Goal: Information Seeking & Learning: Learn about a topic

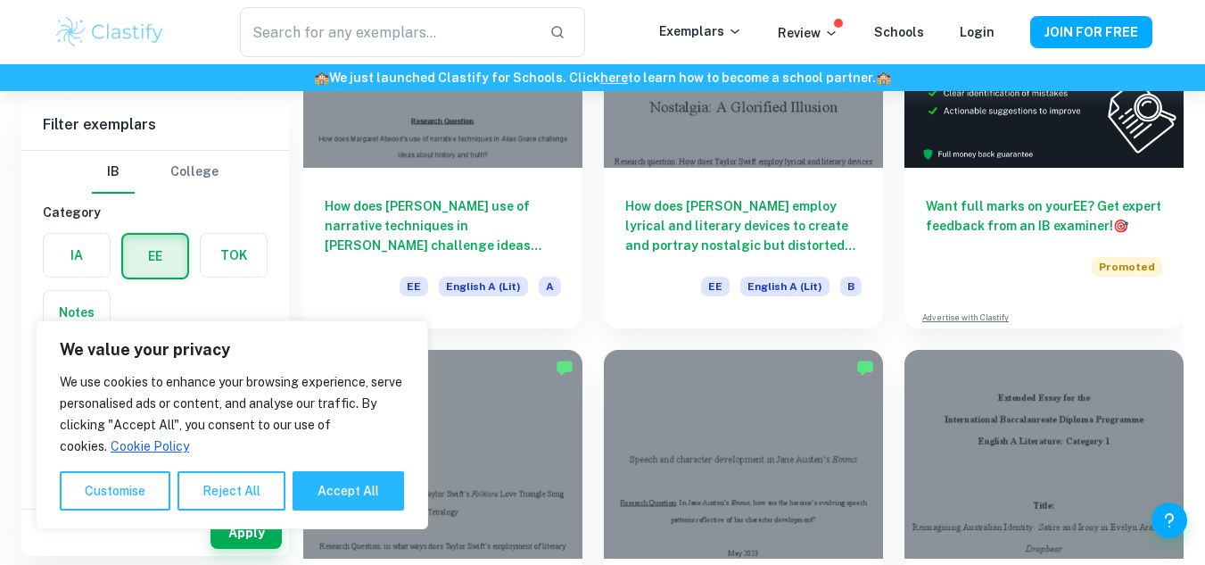
scroll to position [268, 0]
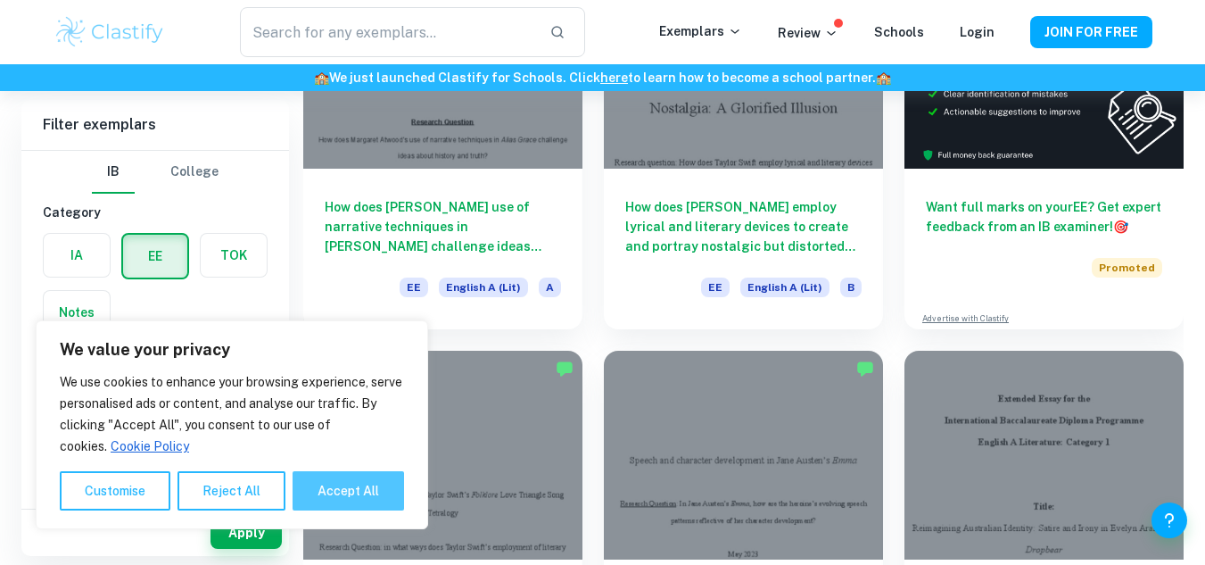
click at [361, 486] on button "Accept All" at bounding box center [348, 490] width 111 height 39
checkbox input "true"
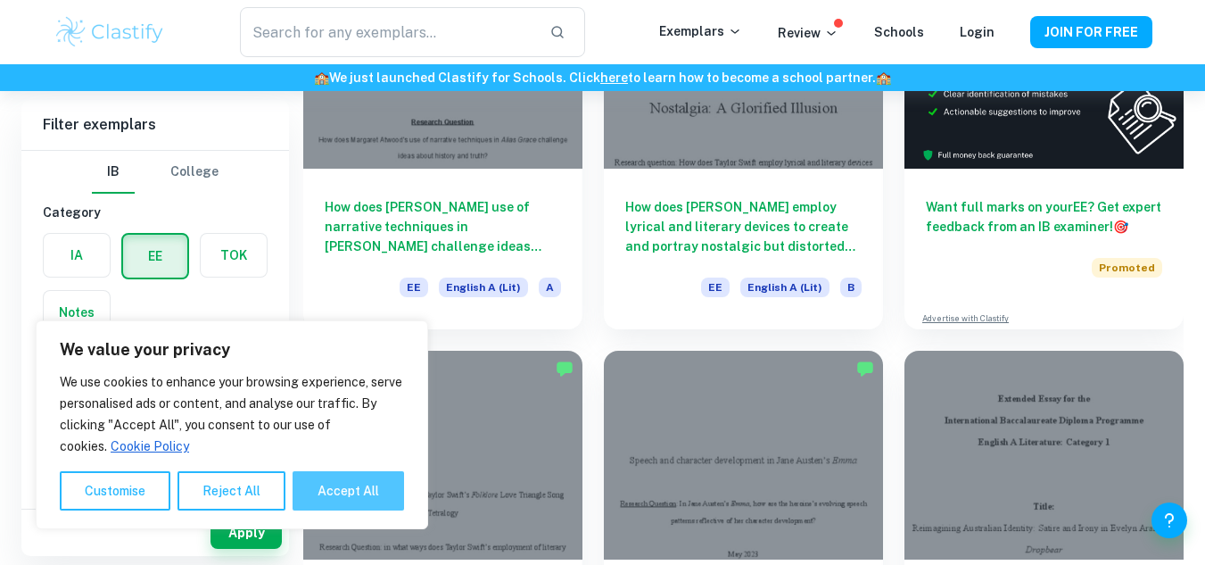
checkbox input "true"
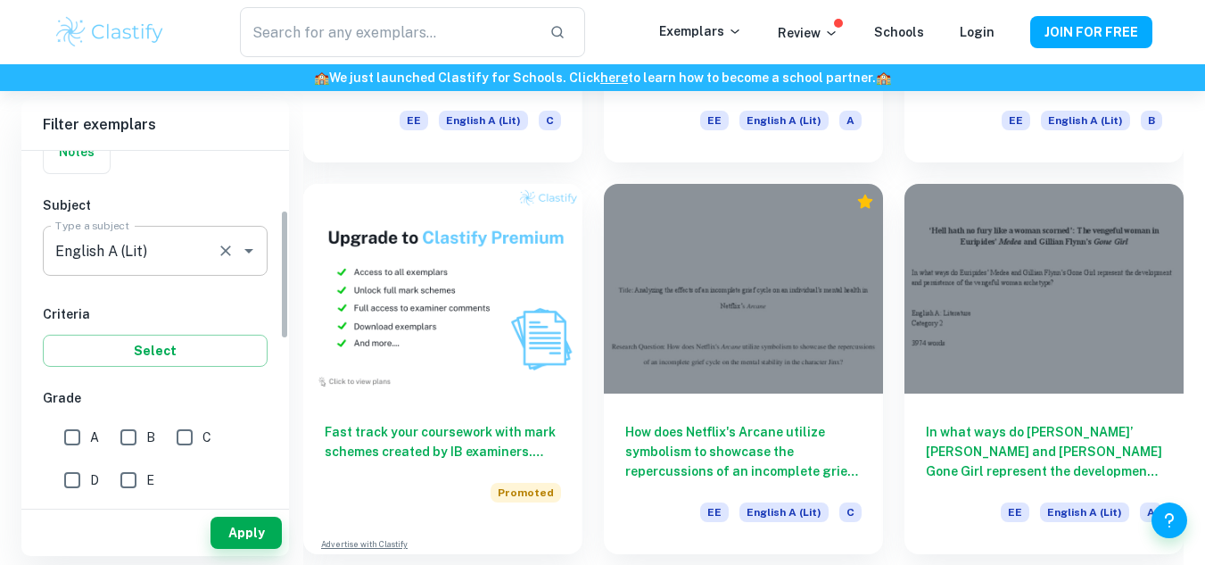
scroll to position [161, 0]
click at [79, 433] on input "A" at bounding box center [72, 437] width 36 height 36
checkbox input "true"
drag, startPoint x: 213, startPoint y: 242, endPoint x: 197, endPoint y: 247, distance: 16.9
click at [197, 247] on div "English A (Lit) Type a subject" at bounding box center [155, 251] width 225 height 50
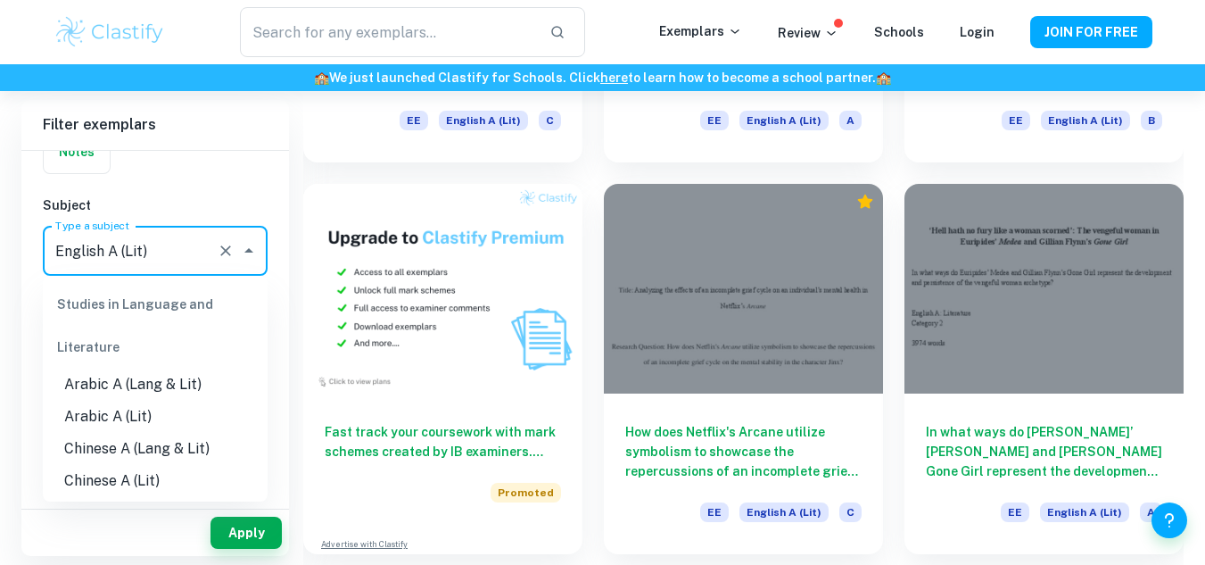
scroll to position [124, 0]
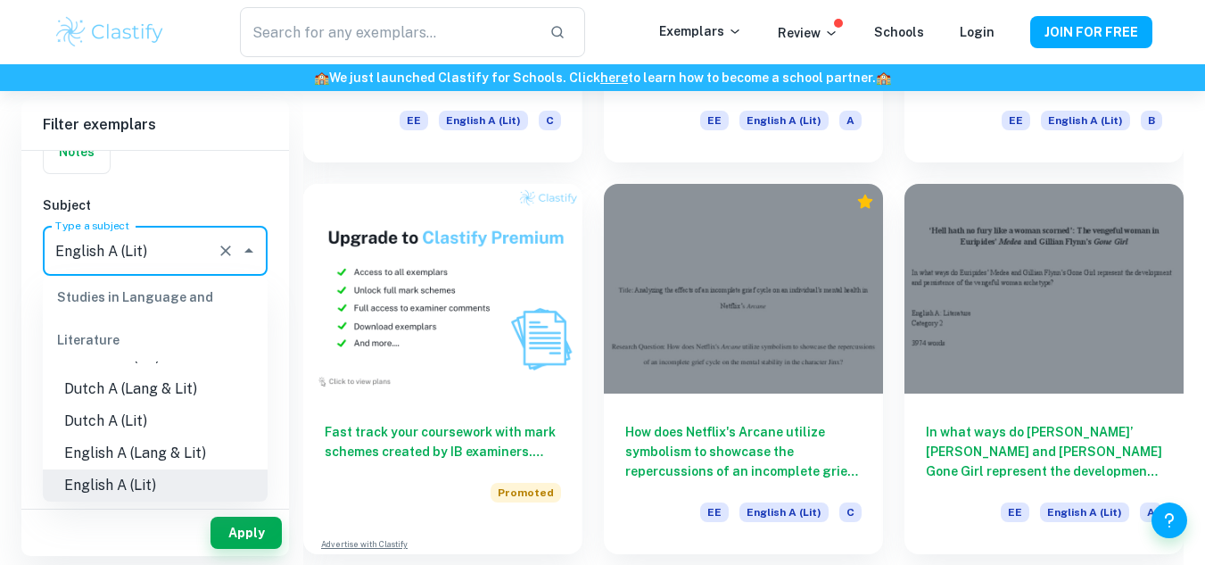
click at [190, 484] on li "English A (Lit)" at bounding box center [155, 485] width 225 height 32
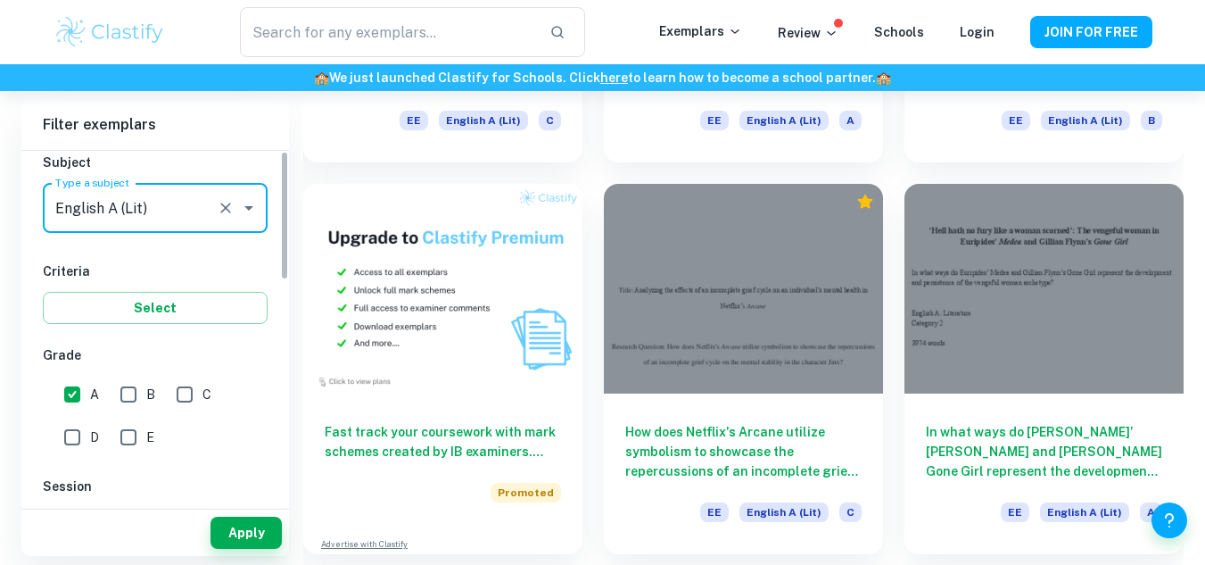
scroll to position [0, 0]
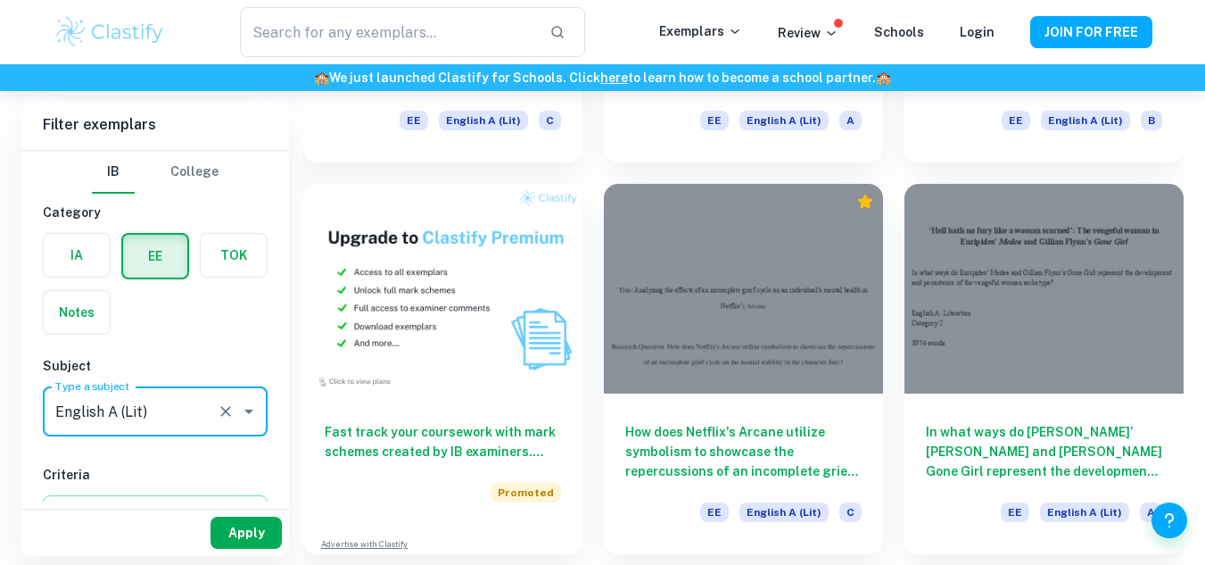
click at [231, 533] on button "Apply" at bounding box center [246, 532] width 71 height 32
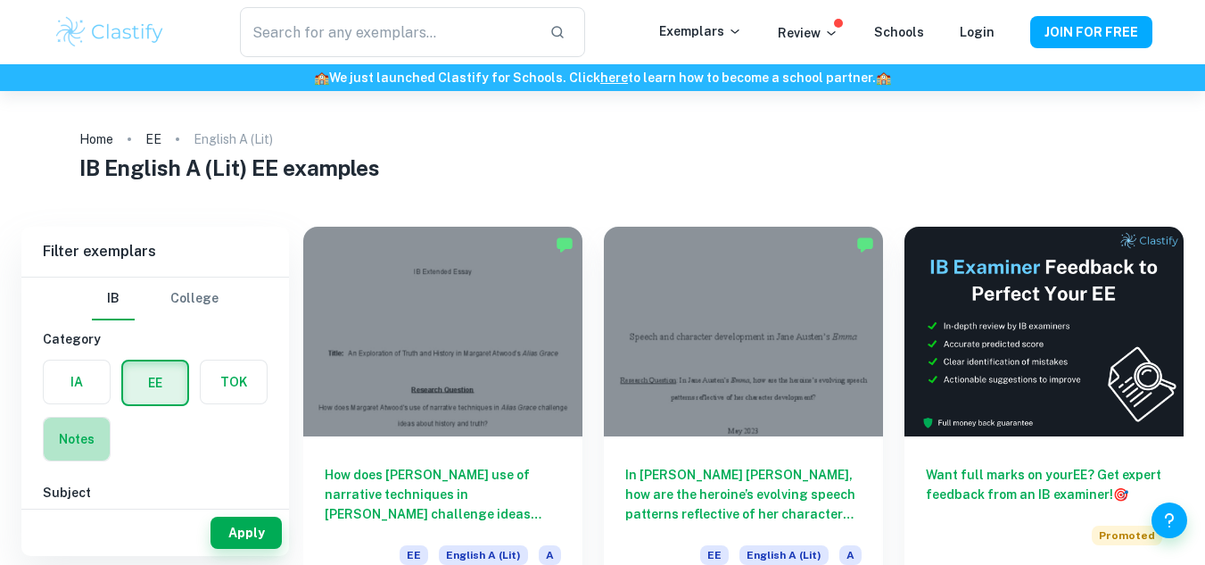
click at [68, 443] on label "button" at bounding box center [77, 438] width 66 height 43
click at [0, 0] on input "radio" at bounding box center [0, 0] width 0 height 0
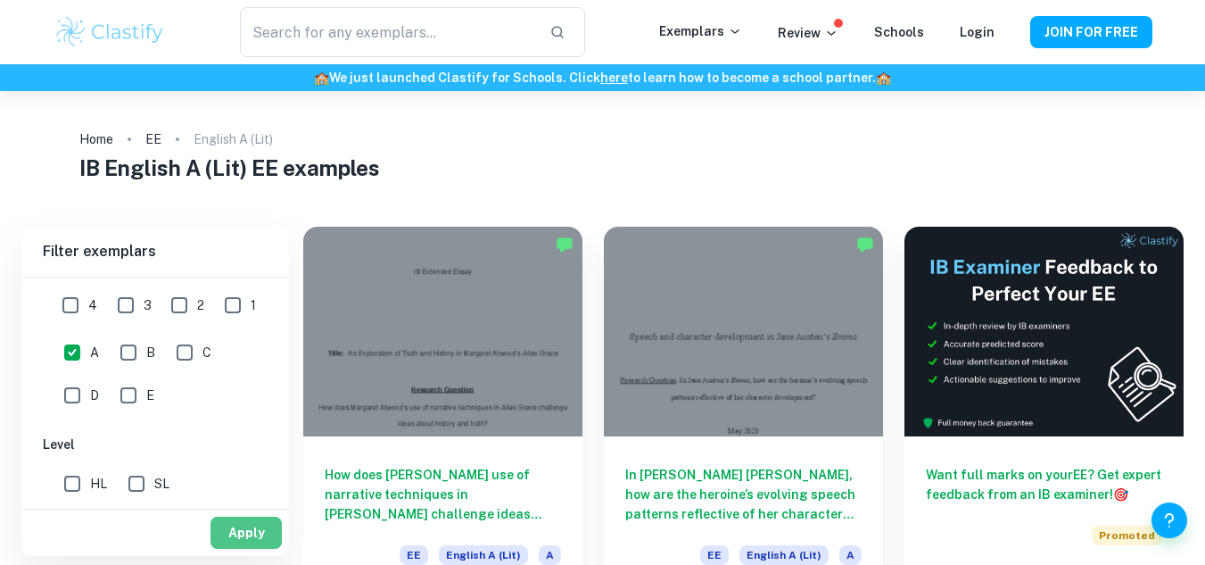
click at [220, 543] on button "Apply" at bounding box center [246, 532] width 71 height 32
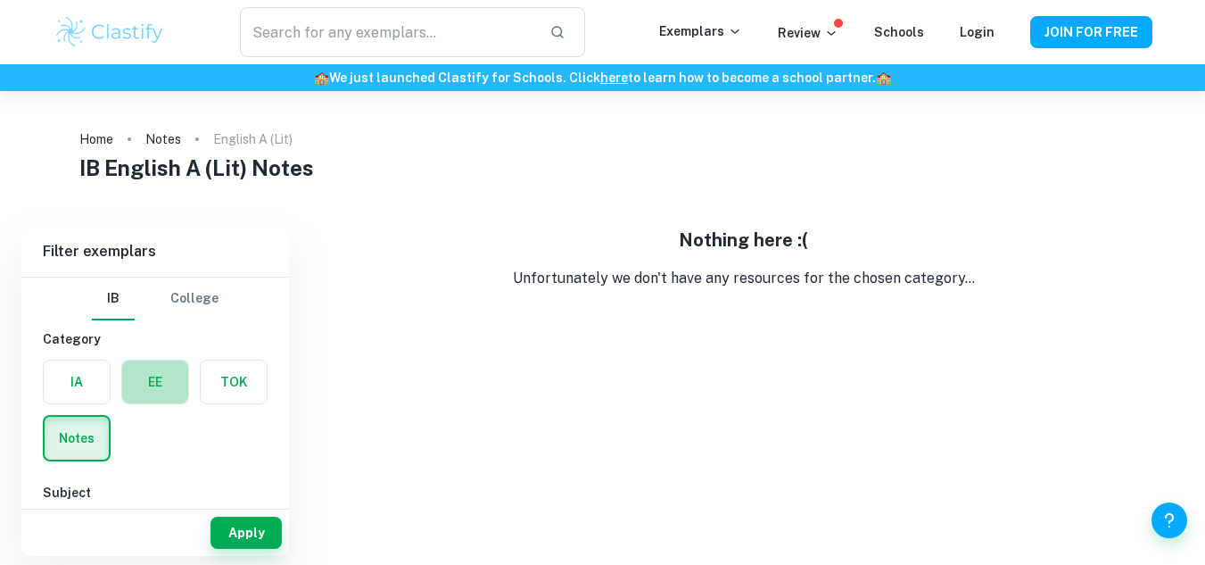
click at [168, 383] on label "button" at bounding box center [155, 381] width 66 height 43
click at [0, 0] on input "radio" at bounding box center [0, 0] width 0 height 0
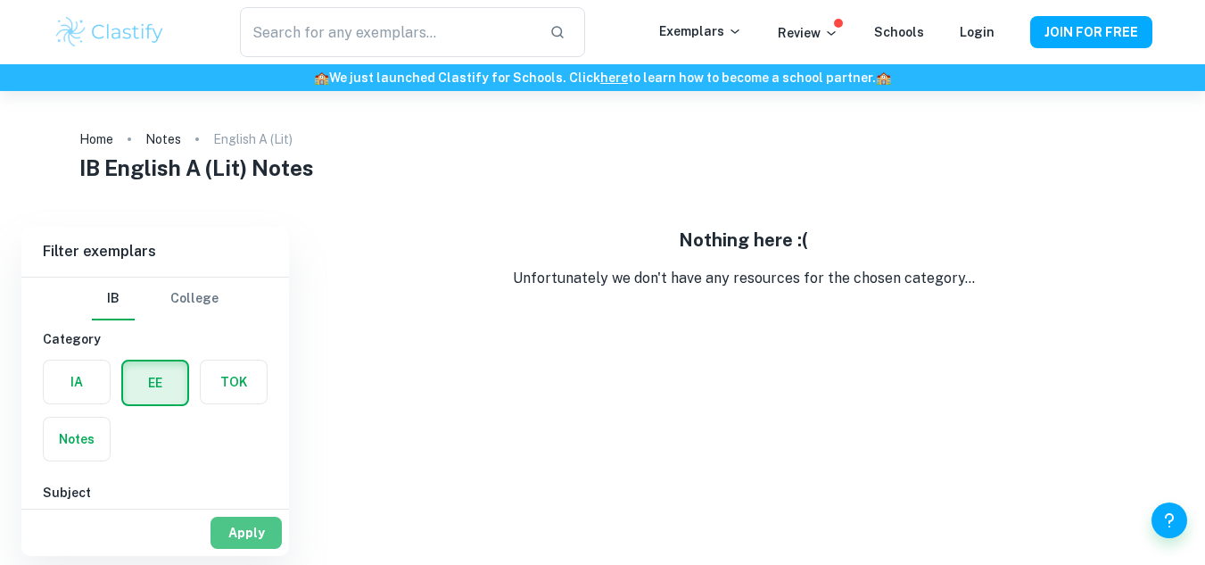
click at [229, 524] on button "Apply" at bounding box center [246, 532] width 71 height 32
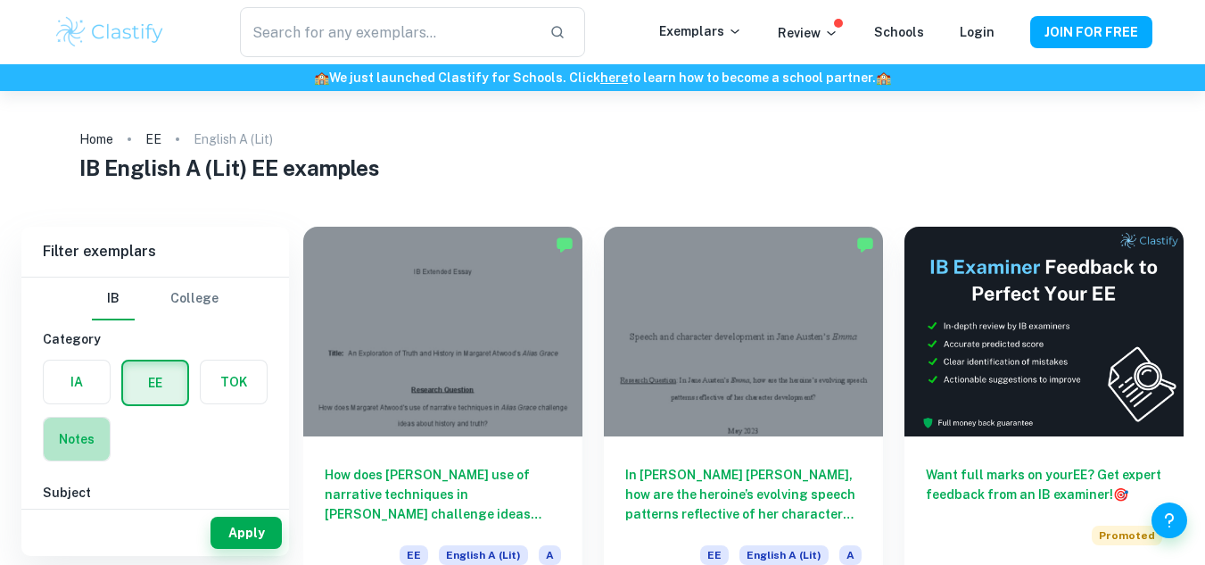
click at [87, 423] on label "button" at bounding box center [77, 438] width 66 height 43
click at [0, 0] on input "radio" at bounding box center [0, 0] width 0 height 0
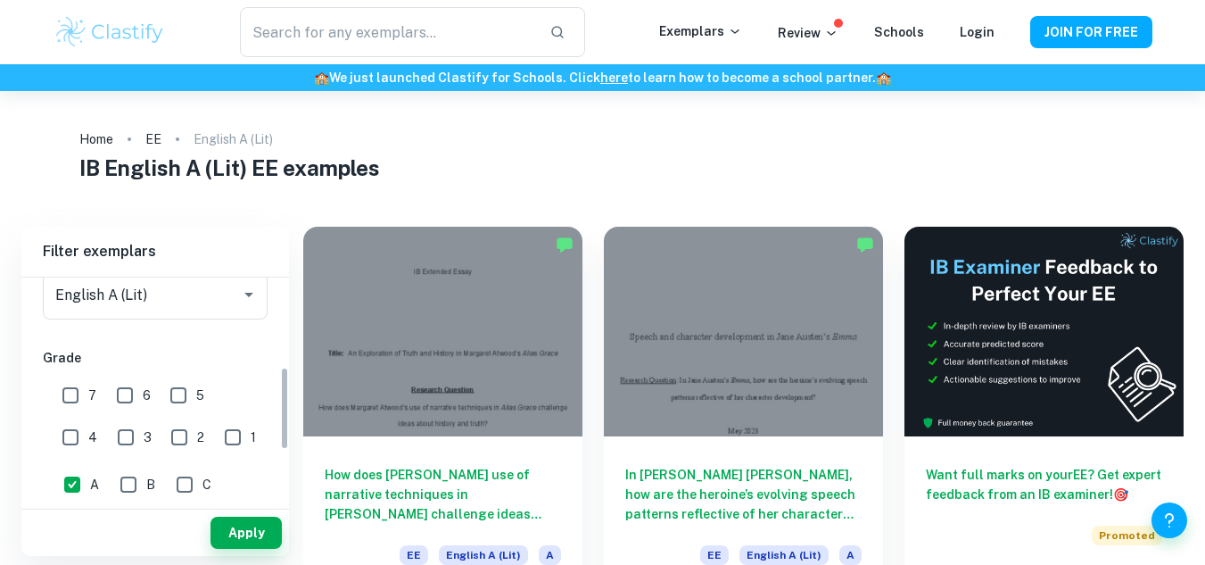
scroll to position [376, 0]
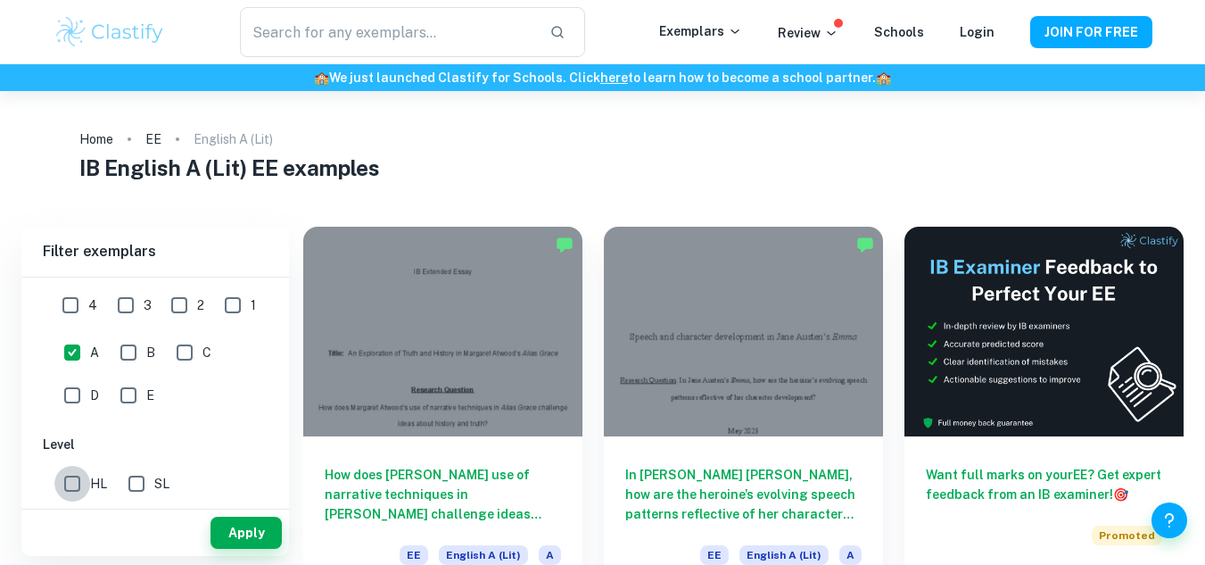
click at [73, 482] on input "HL" at bounding box center [72, 484] width 36 height 36
checkbox input "true"
click at [210, 524] on div "Apply" at bounding box center [155, 532] width 268 height 46
click at [221, 531] on button "Apply" at bounding box center [246, 532] width 71 height 32
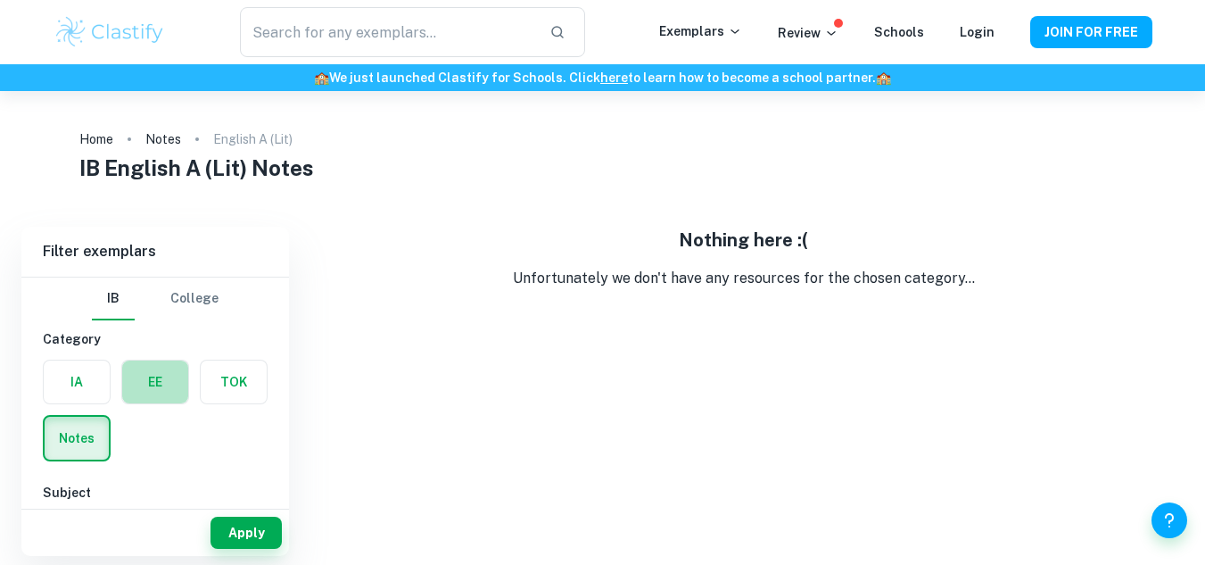
click at [163, 381] on label "button" at bounding box center [155, 381] width 66 height 43
click at [0, 0] on input "radio" at bounding box center [0, 0] width 0 height 0
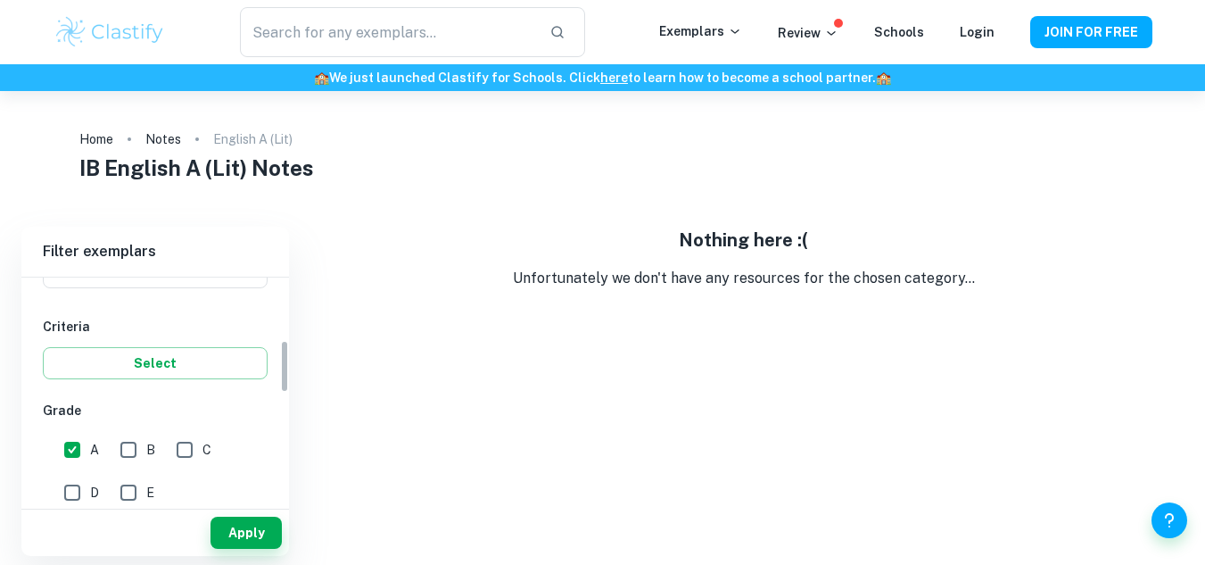
scroll to position [267, 0]
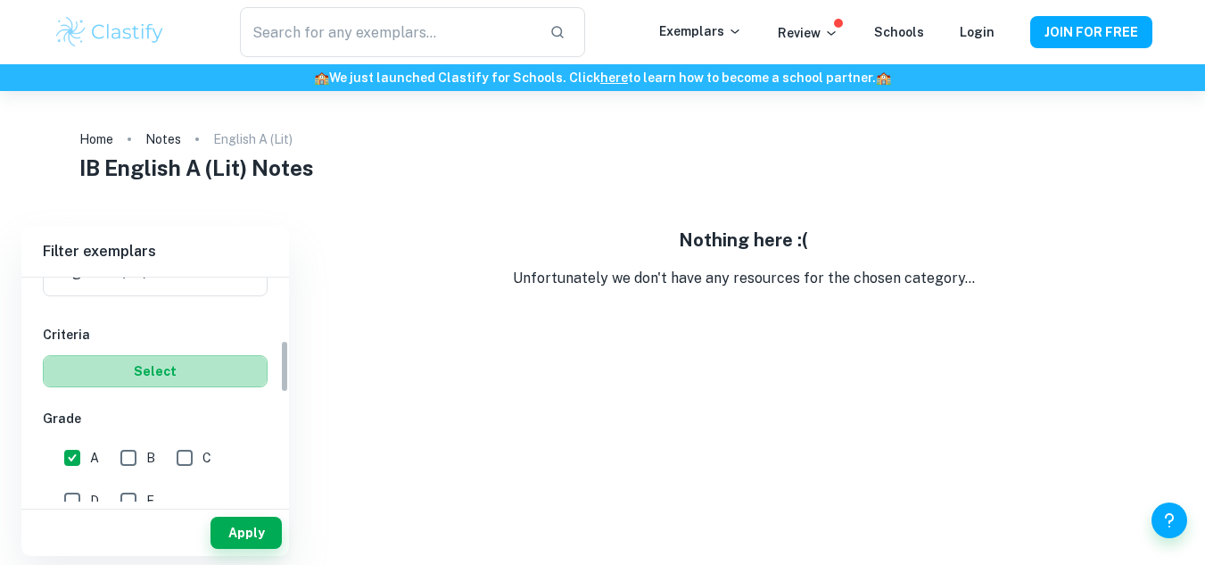
click at [163, 368] on button "Select" at bounding box center [155, 371] width 225 height 32
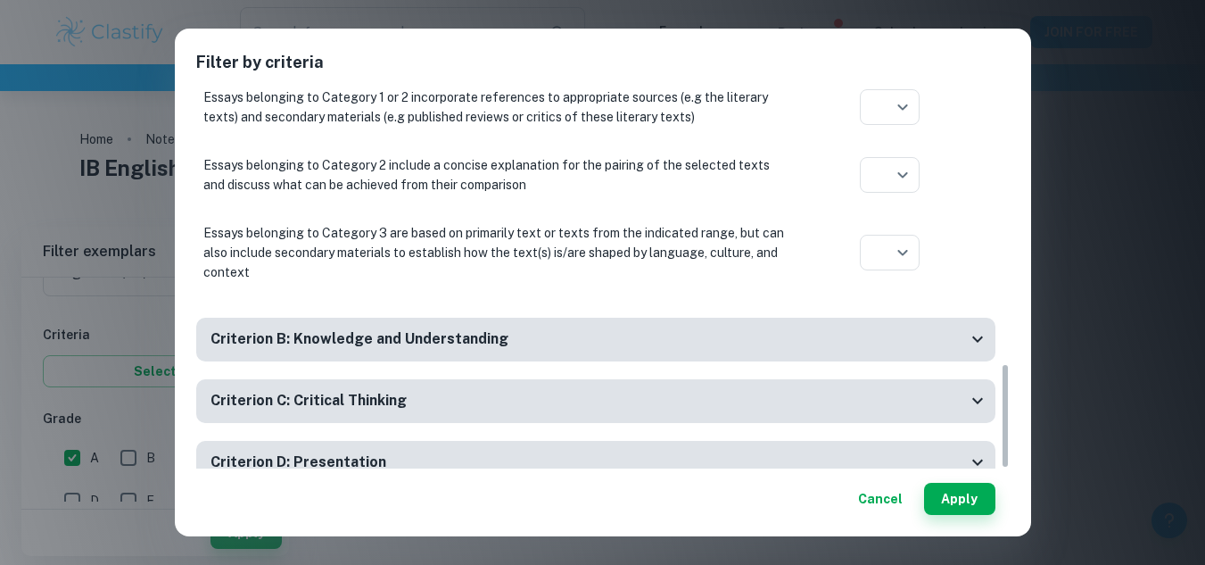
scroll to position [979, 0]
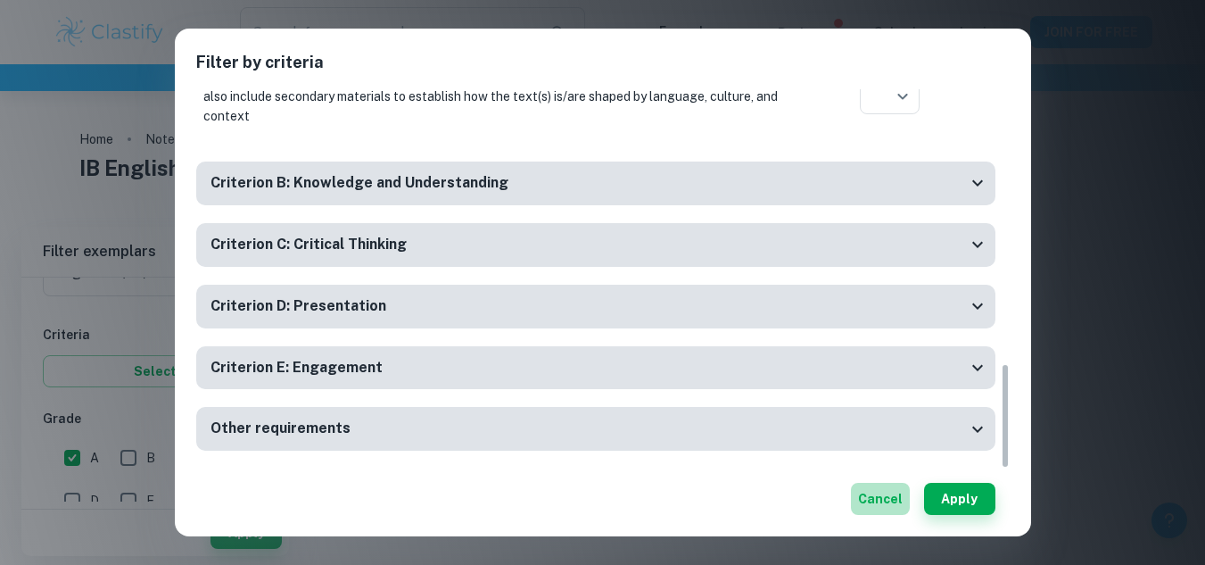
click at [875, 508] on button "Cancel" at bounding box center [880, 499] width 59 height 32
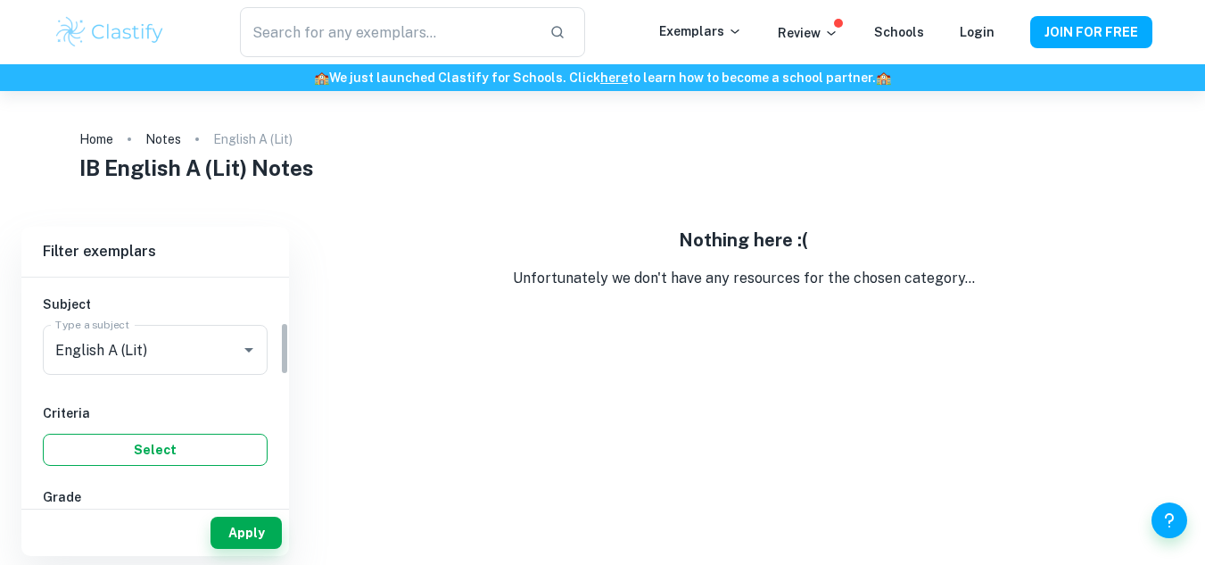
scroll to position [186, 0]
click at [243, 354] on icon "Open" at bounding box center [248, 351] width 21 height 21
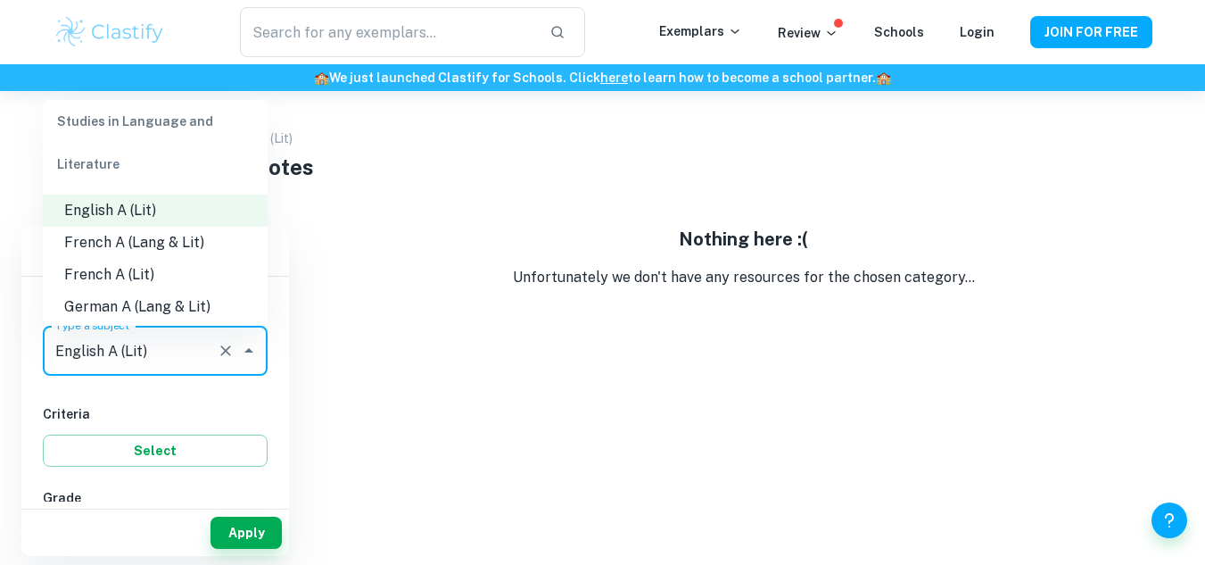
scroll to position [223, 0]
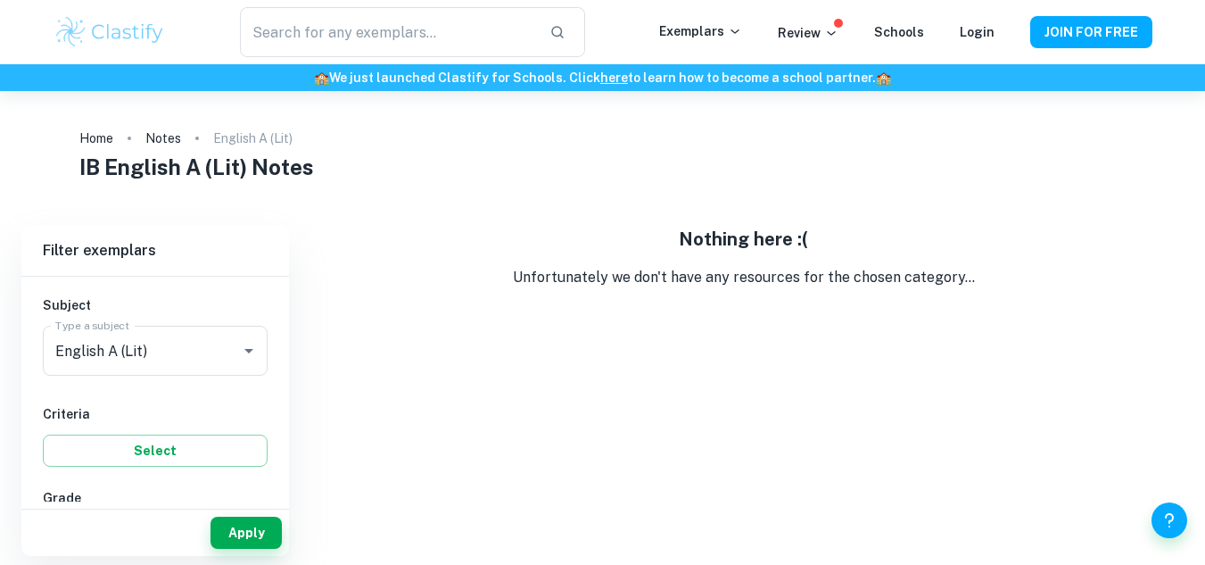
click at [195, 401] on div "IB College Category IA EE TOK Notes Subject Type a subject English A (Lit) Type…" at bounding box center [155, 562] width 268 height 945
click at [227, 519] on button "Apply" at bounding box center [246, 532] width 71 height 32
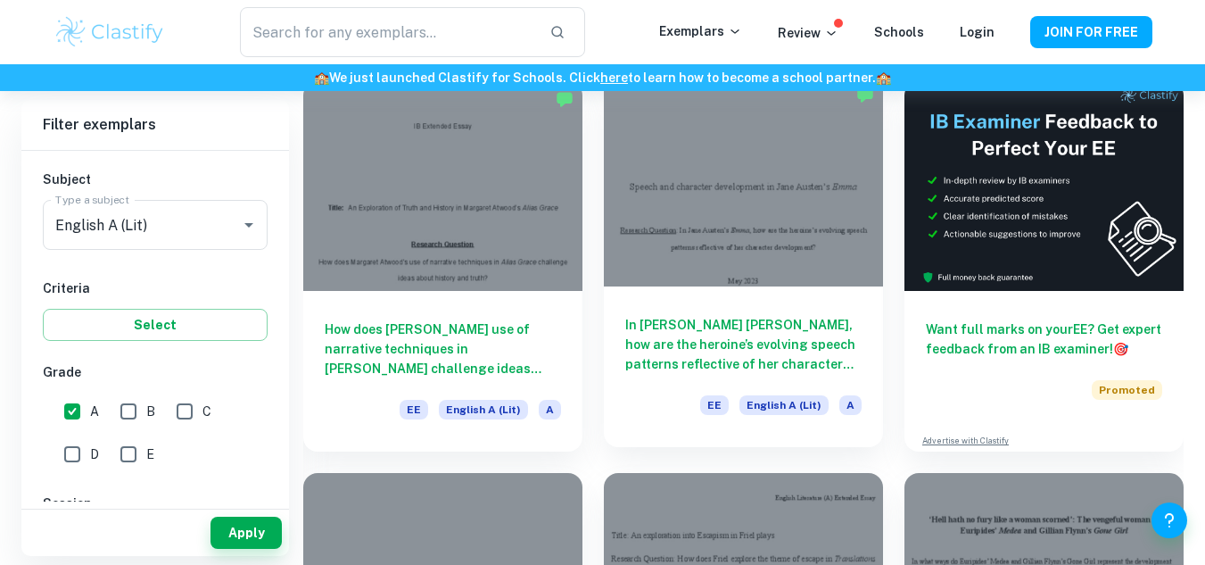
scroll to position [146, 0]
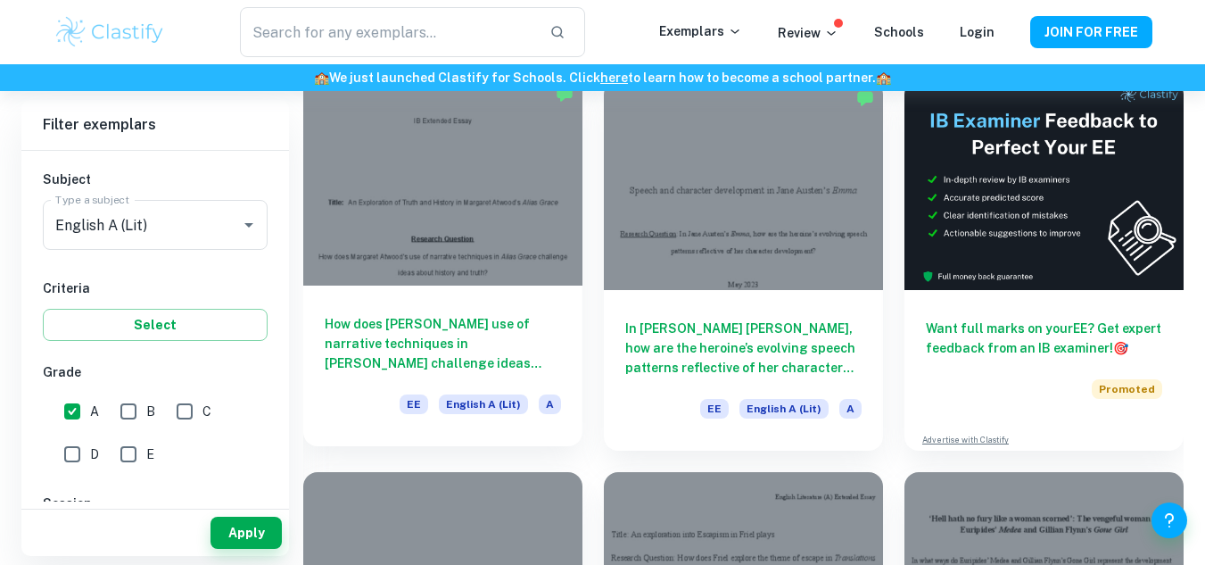
click at [494, 323] on h6 "How does [PERSON_NAME] use of narrative techniques in [PERSON_NAME] challenge i…" at bounding box center [443, 343] width 236 height 59
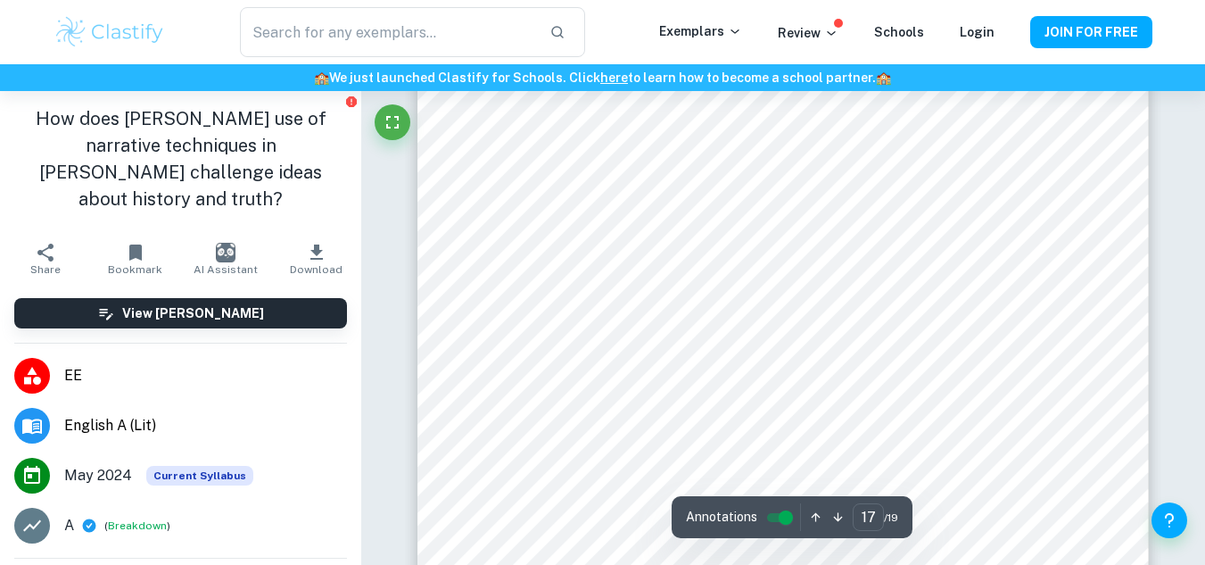
scroll to position [15974, 0]
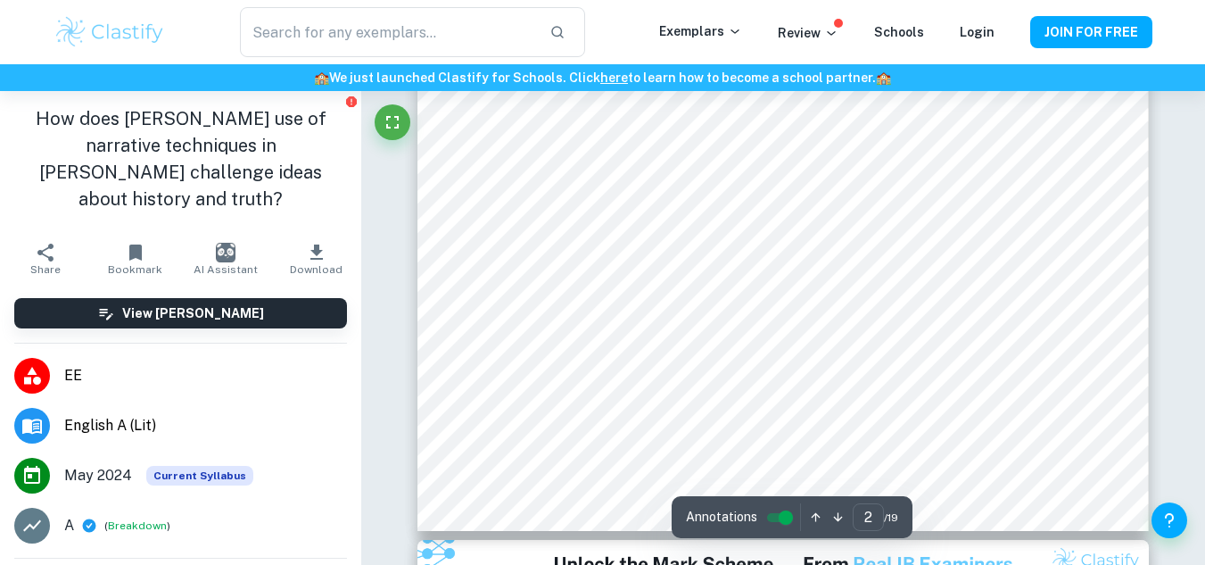
type input "1"
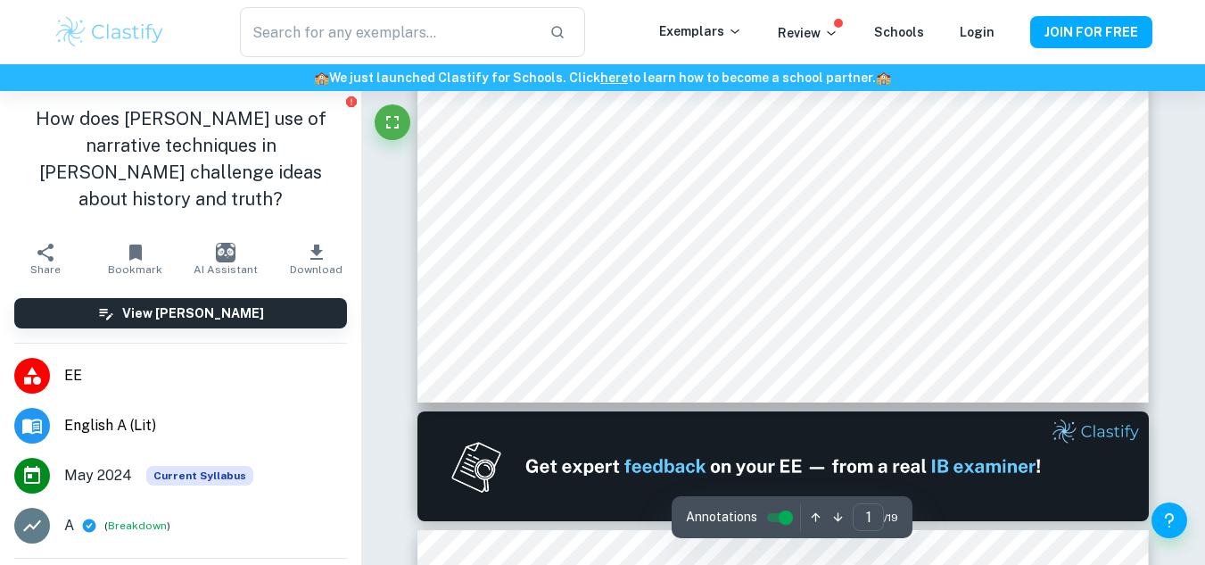
scroll to position [0, 0]
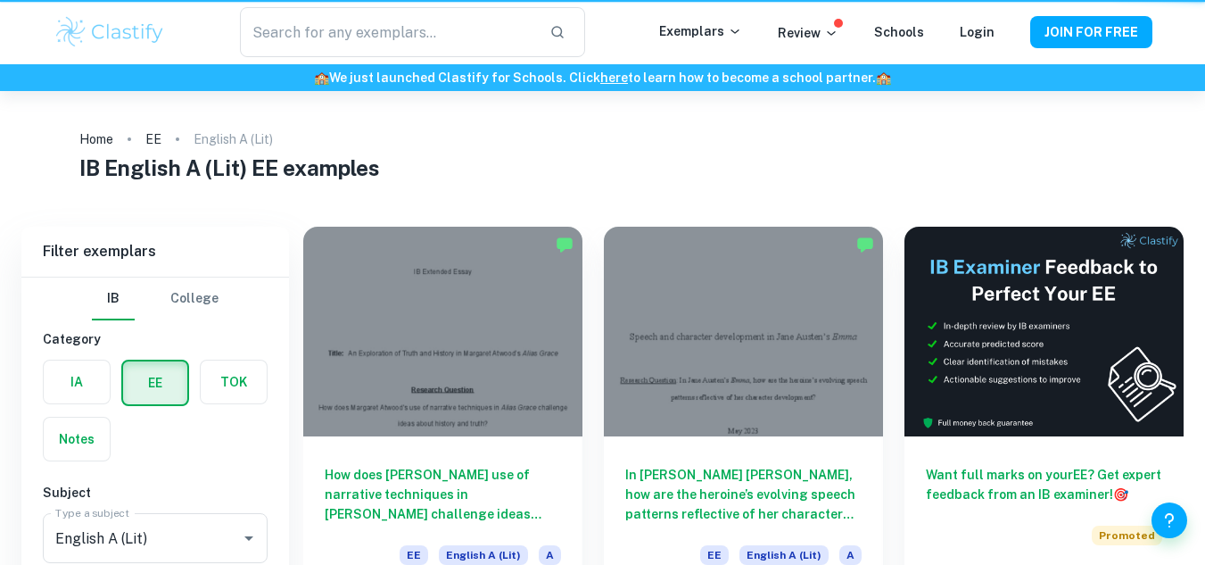
scroll to position [146, 0]
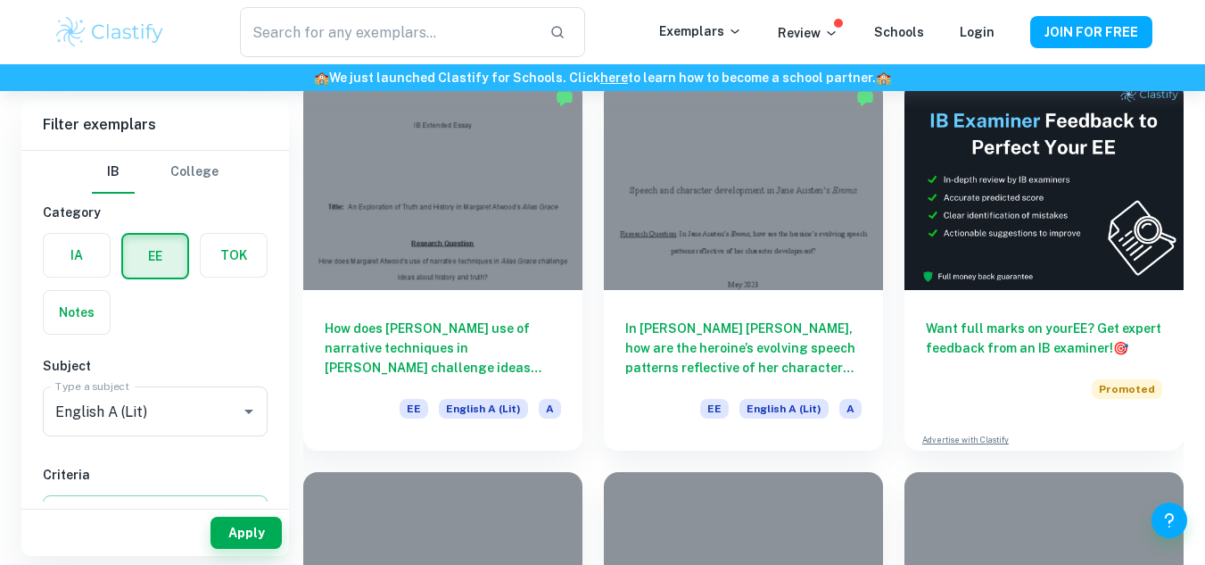
click at [74, 319] on label "button" at bounding box center [77, 312] width 66 height 43
click at [0, 0] on input "radio" at bounding box center [0, 0] width 0 height 0
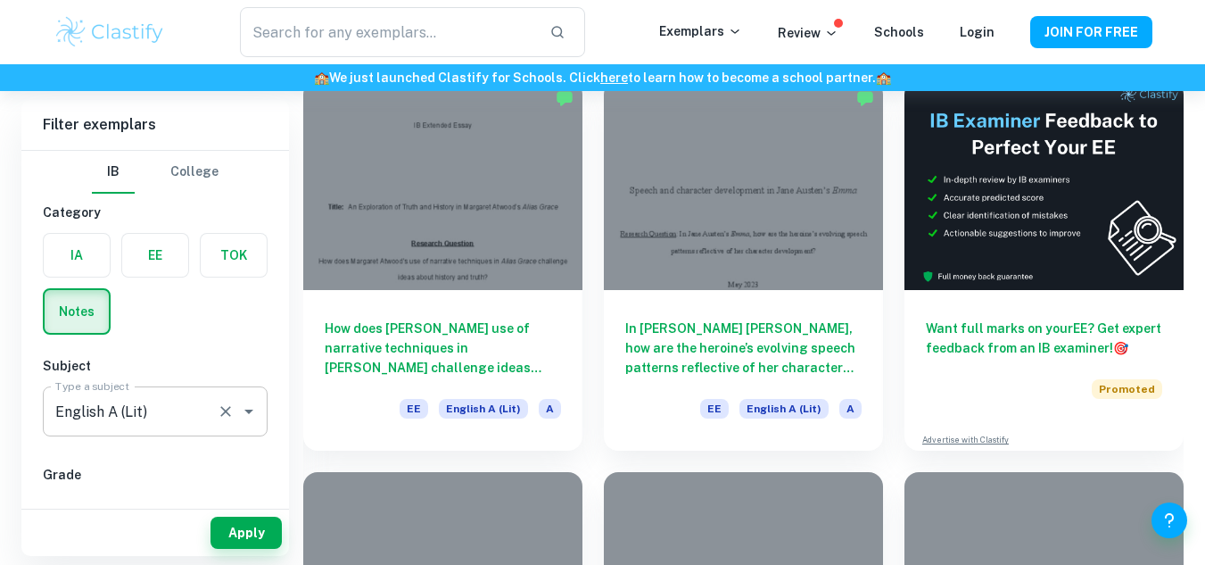
click at [174, 414] on input "English A (Lit)" at bounding box center [130, 411] width 159 height 34
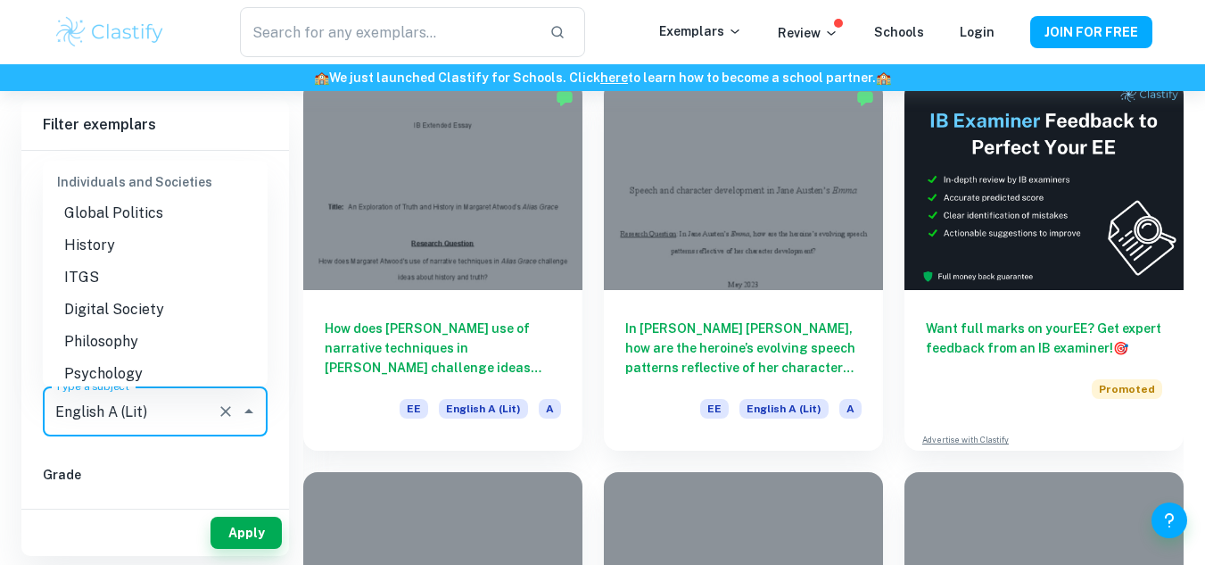
scroll to position [1716, 0]
click at [107, 260] on li "History" at bounding box center [155, 244] width 225 height 32
type input "History"
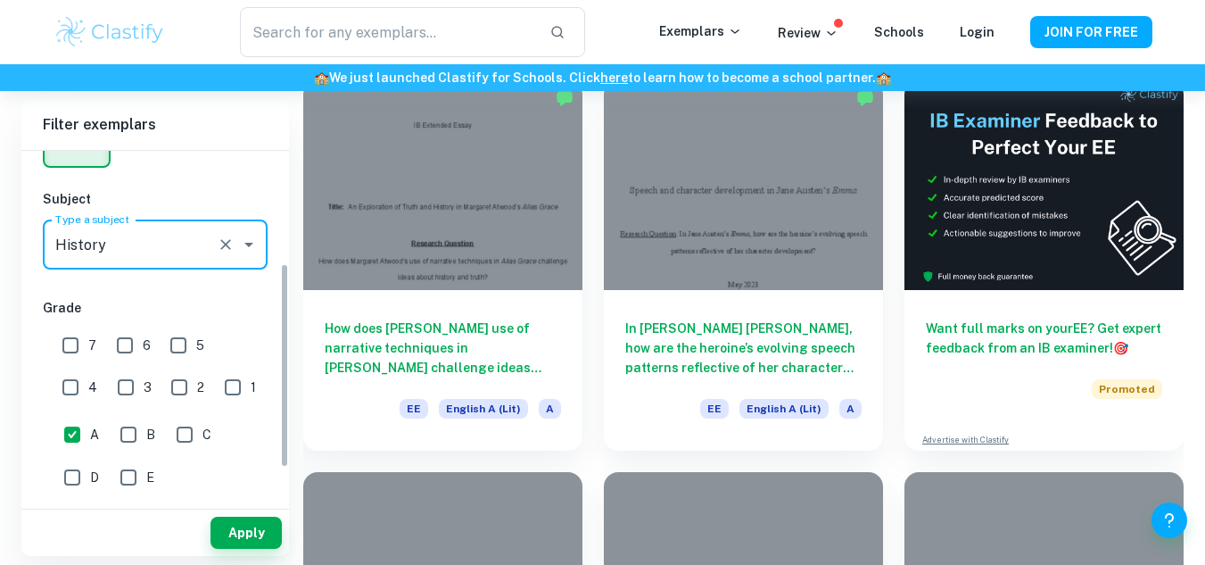
scroll to position [249, 0]
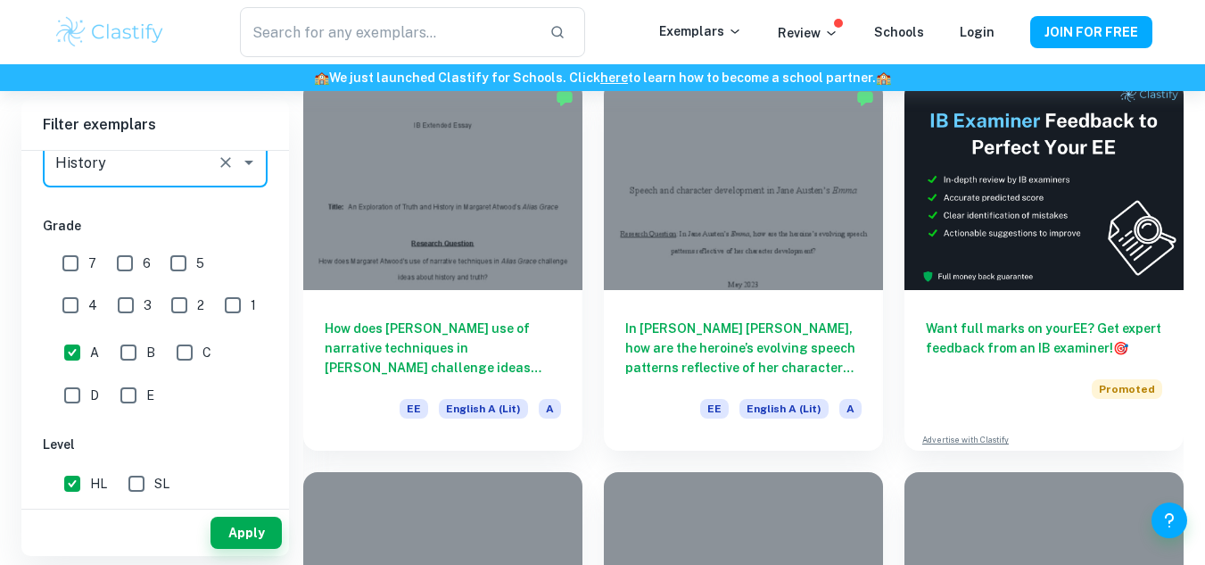
click at [85, 353] on input "A" at bounding box center [72, 352] width 36 height 36
checkbox input "false"
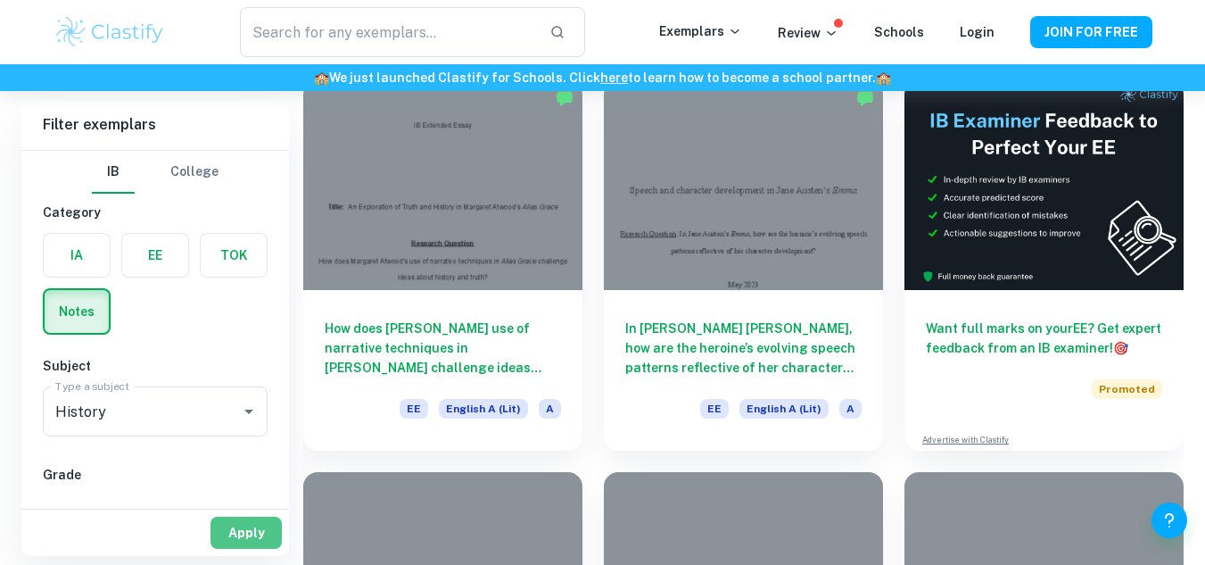
click at [237, 535] on button "Apply" at bounding box center [246, 532] width 71 height 32
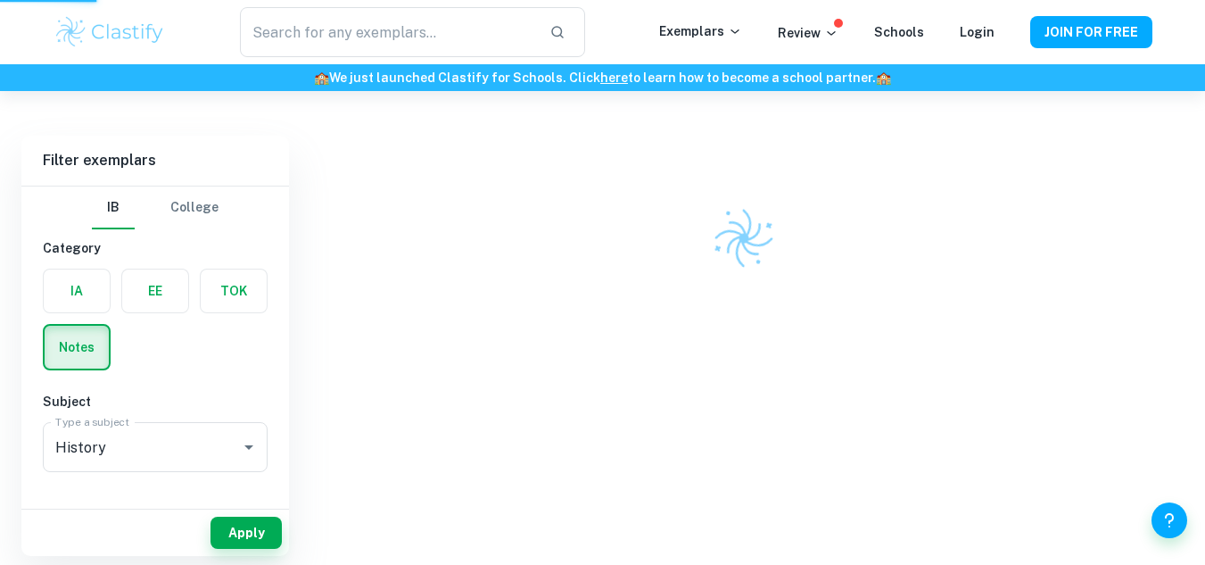
scroll to position [91, 0]
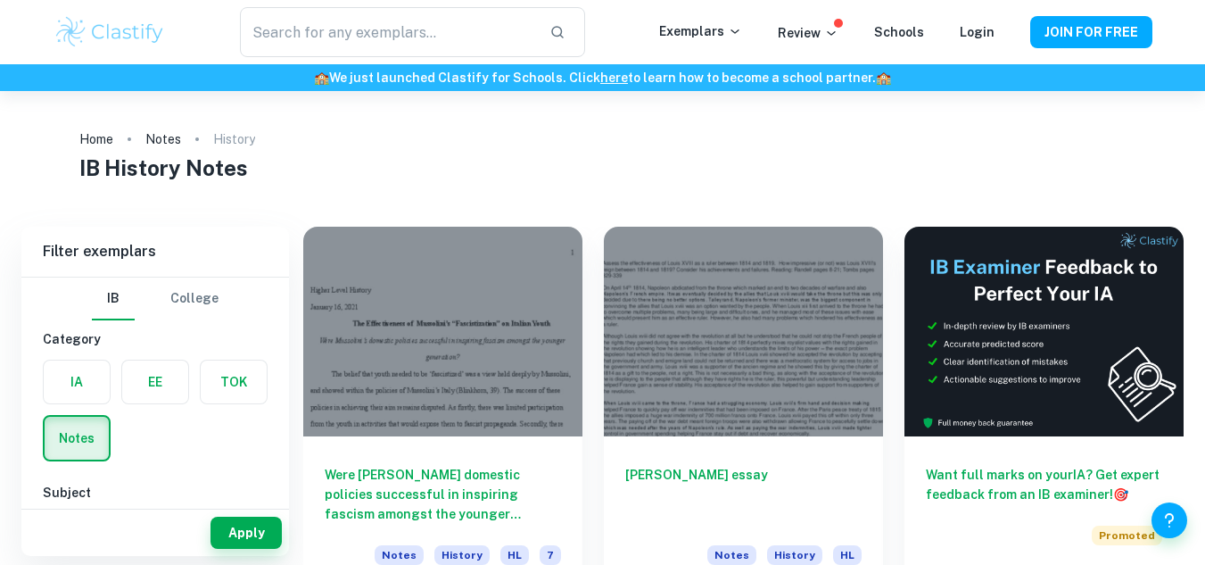
type input "English A (Lit)"
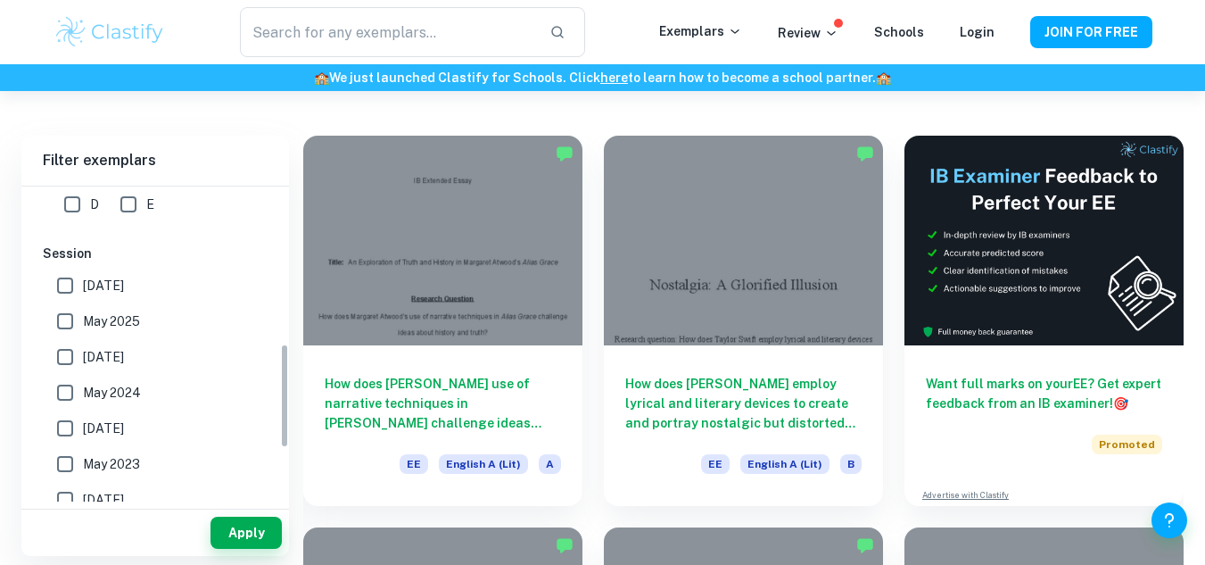
scroll to position [301, 0]
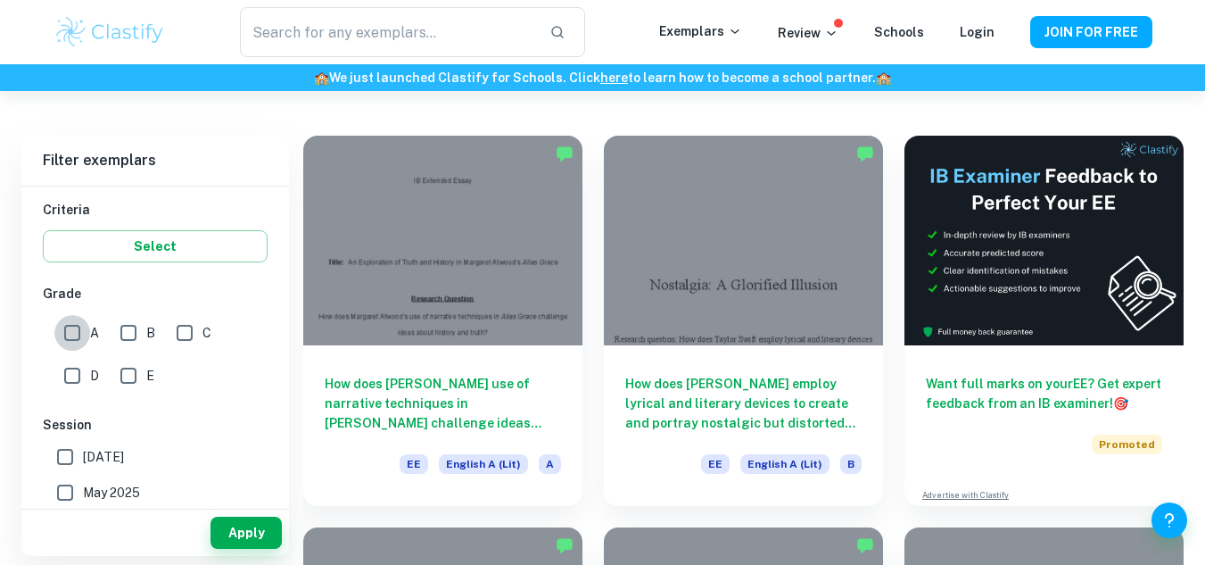
click at [73, 330] on input "A" at bounding box center [72, 333] width 36 height 36
checkbox input "true"
click at [237, 536] on button "Apply" at bounding box center [246, 532] width 71 height 32
